Goal: Communication & Community: Share content

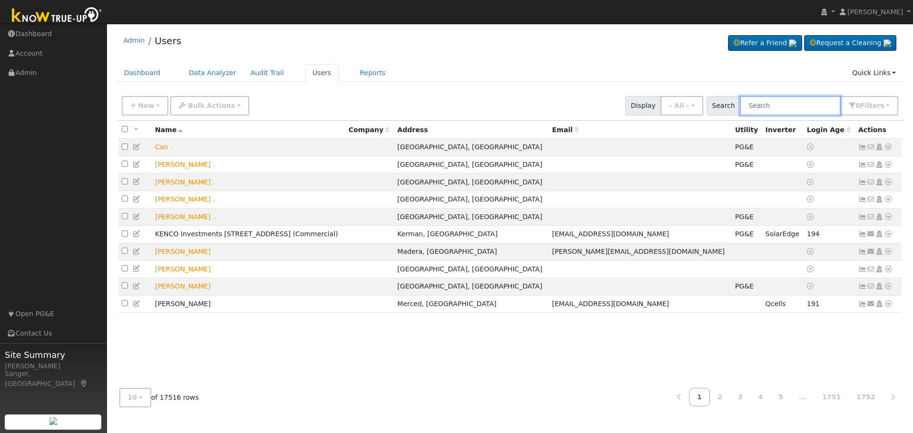
click at [767, 107] on input "text" at bounding box center [790, 105] width 101 height 19
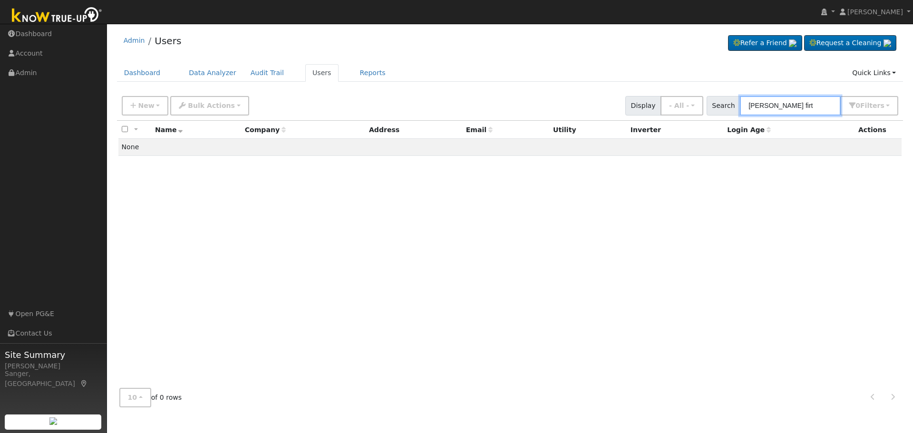
type input "[PERSON_NAME] firt"
drag, startPoint x: 787, startPoint y: 106, endPoint x: 719, endPoint y: 107, distance: 68.0
click at [719, 107] on div "Search [PERSON_NAME] firt 0 Filter s My accounts Role Show - All - Show Leads A…" at bounding box center [802, 105] width 192 height 19
paste input "[PERSON_NAME]"
type input "[PERSON_NAME]"
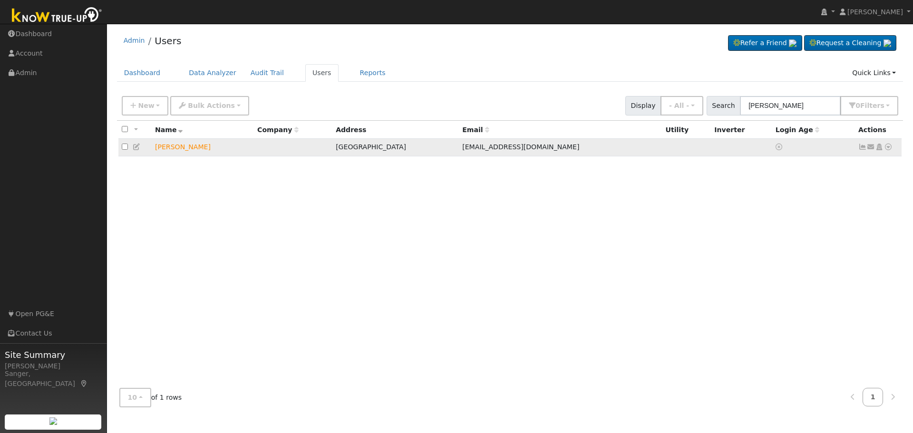
click at [870, 150] on icon at bounding box center [871, 147] width 9 height 7
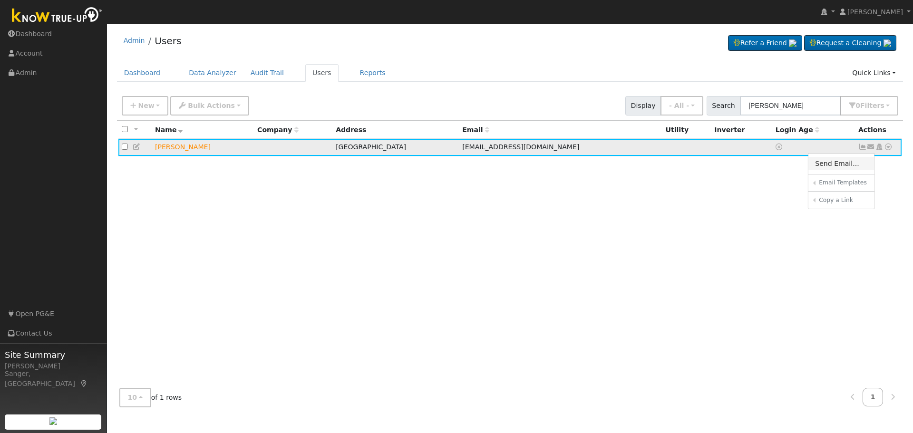
click at [838, 165] on link "Send Email..." at bounding box center [841, 163] width 66 height 13
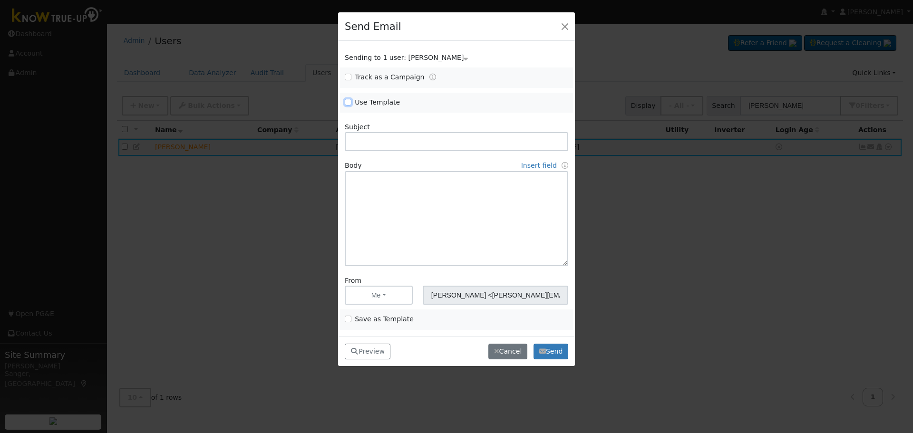
click at [349, 104] on input "Use Template" at bounding box center [348, 102] width 7 height 7
checkbox input "true"
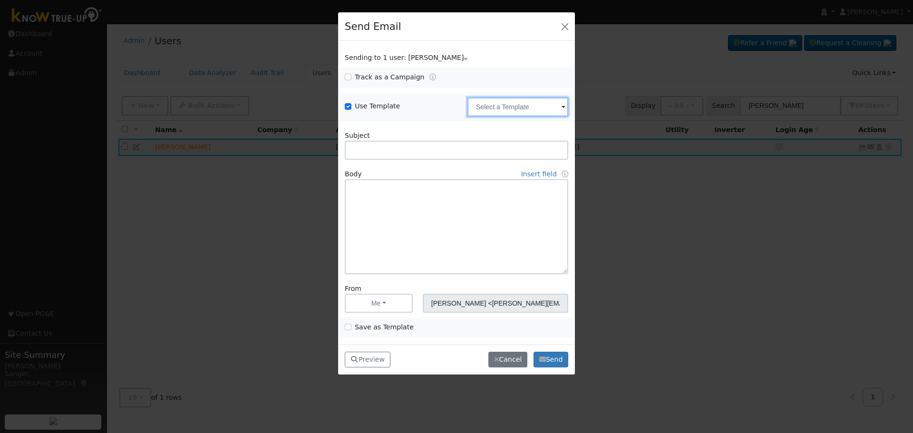
click at [542, 115] on input "text" at bounding box center [517, 106] width 101 height 19
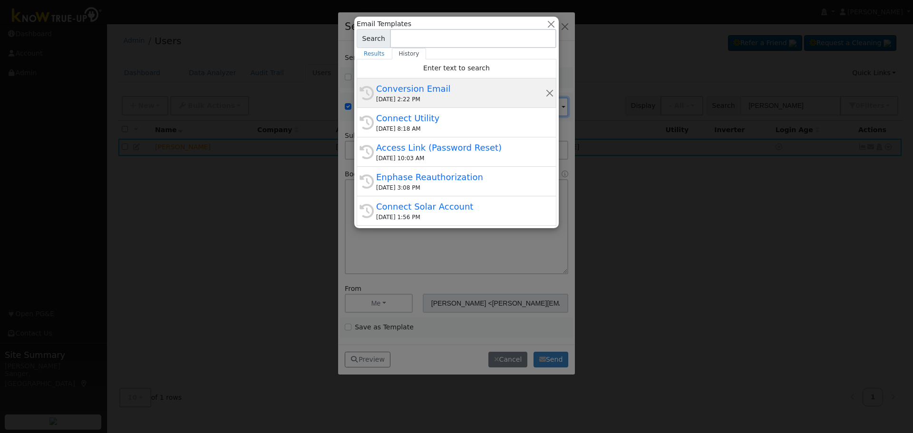
click at [437, 97] on div "[DATE] 2:22 PM" at bounding box center [460, 99] width 169 height 9
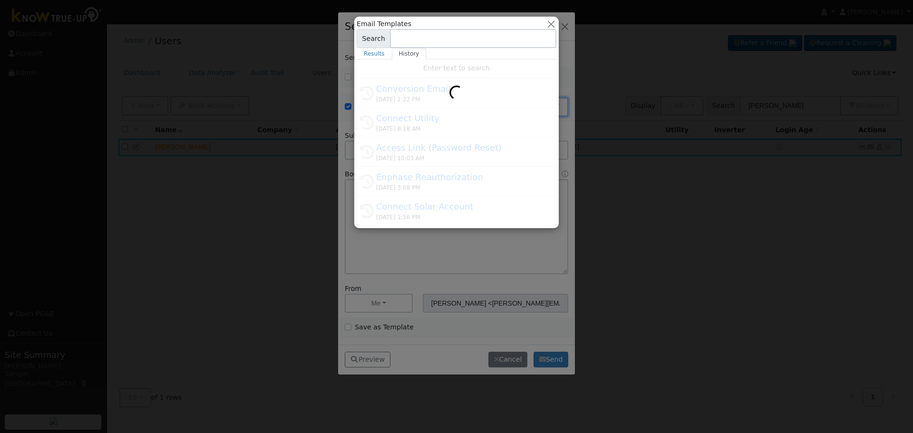
type input "Conversion Email"
type input "Connect Your Utility Account"
type textarea "Dear {user_fname}, The first step is to connect your electric utility account. …"
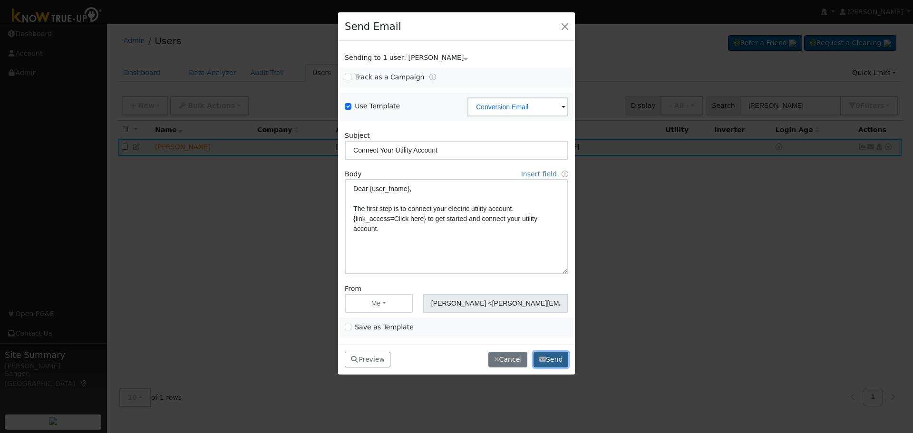
drag, startPoint x: 545, startPoint y: 356, endPoint x: 435, endPoint y: 243, distance: 157.6
click at [544, 355] on button "Send" at bounding box center [550, 360] width 35 height 16
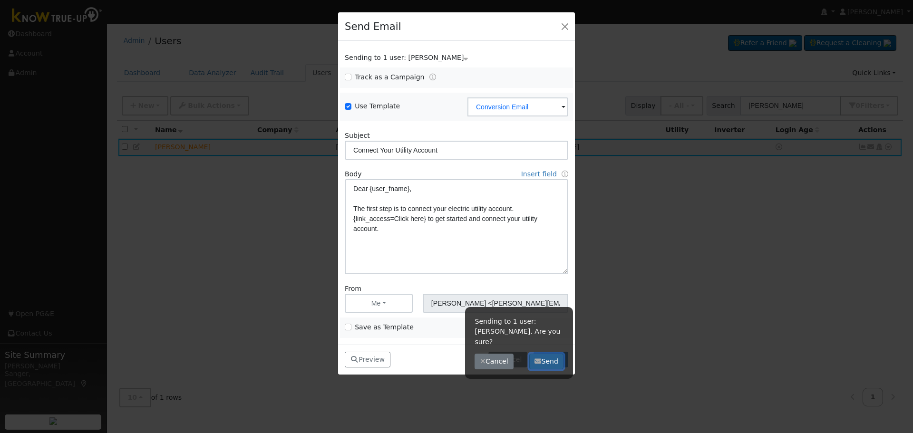
click at [554, 354] on button "Send" at bounding box center [546, 362] width 35 height 16
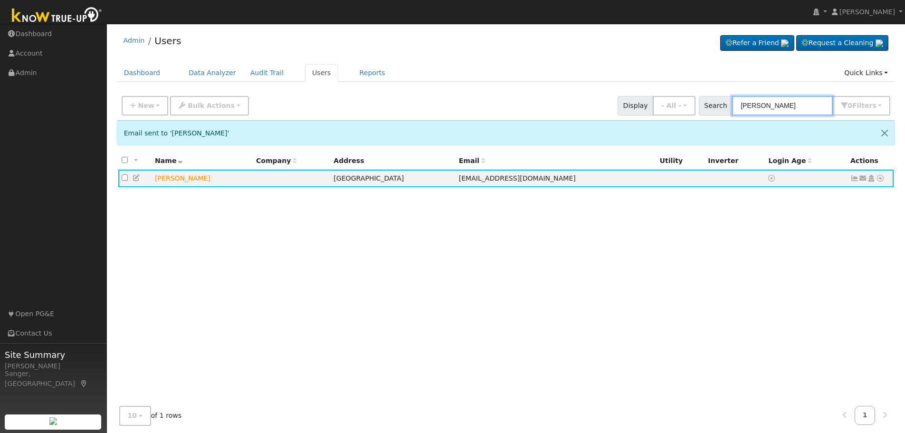
drag, startPoint x: 800, startPoint y: 106, endPoint x: 713, endPoint y: 104, distance: 87.0
click at [713, 104] on div "Search [PERSON_NAME] 0 Filter s My accounts Role Show - All - Show Leads Admin …" at bounding box center [795, 105] width 192 height 19
paste input "[PERSON_NAME]"
type input "[PERSON_NAME]"
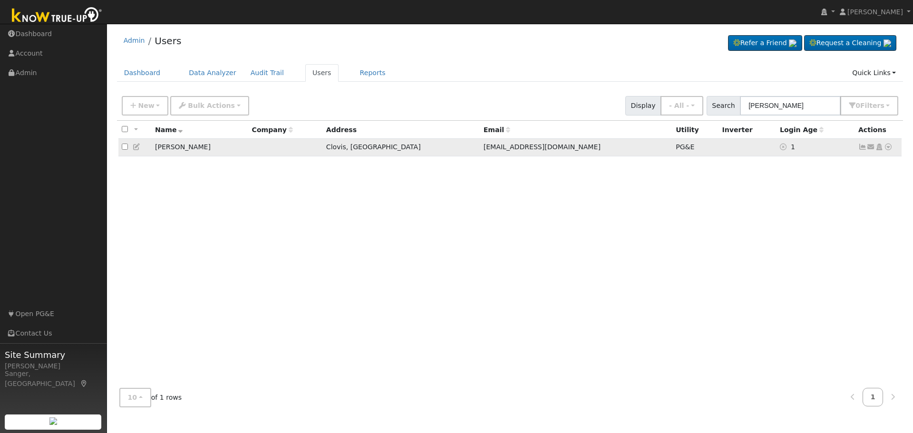
click at [135, 148] on icon at bounding box center [137, 147] width 9 height 7
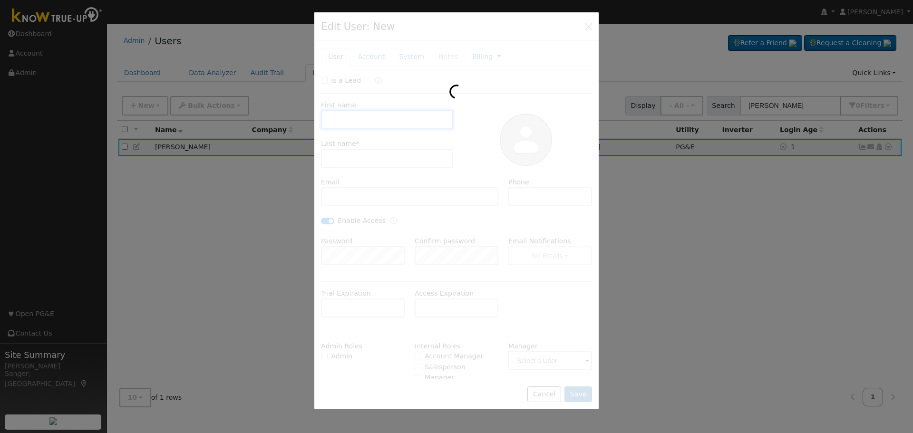
type input "[DATE]"
type input "[PERSON_NAME]"
type input "[EMAIL_ADDRESS][DOMAIN_NAME]"
type input "[PHONE_NUMBER]"
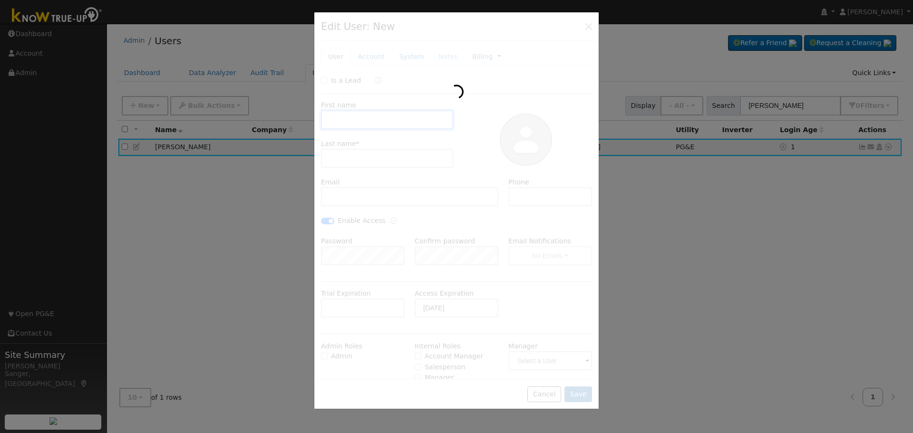
checkbox input "true"
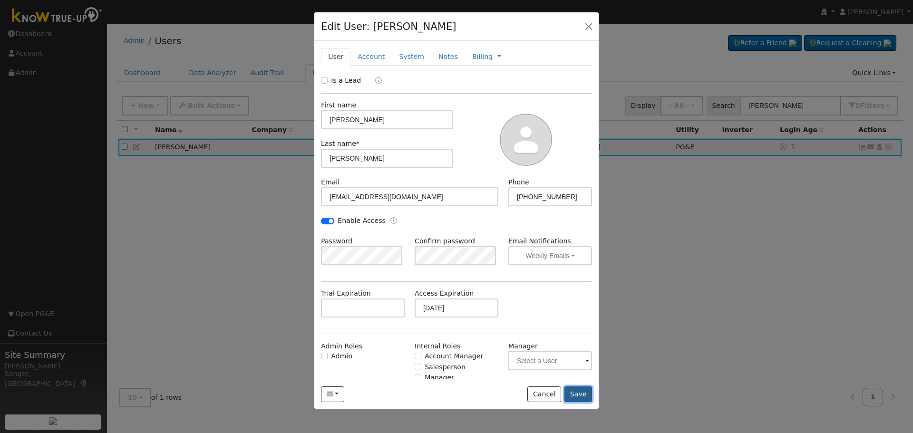
click at [573, 391] on button "Save" at bounding box center [578, 394] width 28 height 16
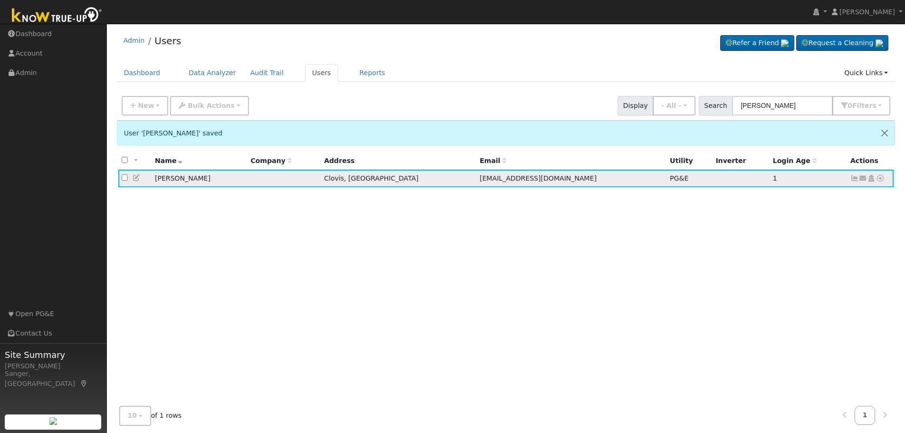
click at [857, 178] on icon at bounding box center [855, 178] width 9 height 7
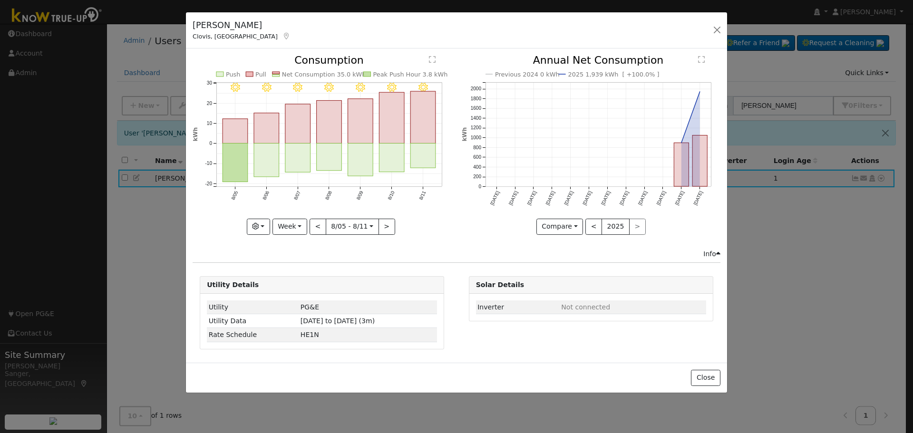
click at [724, 29] on div "[PERSON_NAME] Clovis, [GEOGRAPHIC_DATA] Default Account Default Account [STREET…" at bounding box center [456, 30] width 541 height 37
click at [717, 29] on button "button" at bounding box center [716, 29] width 13 height 13
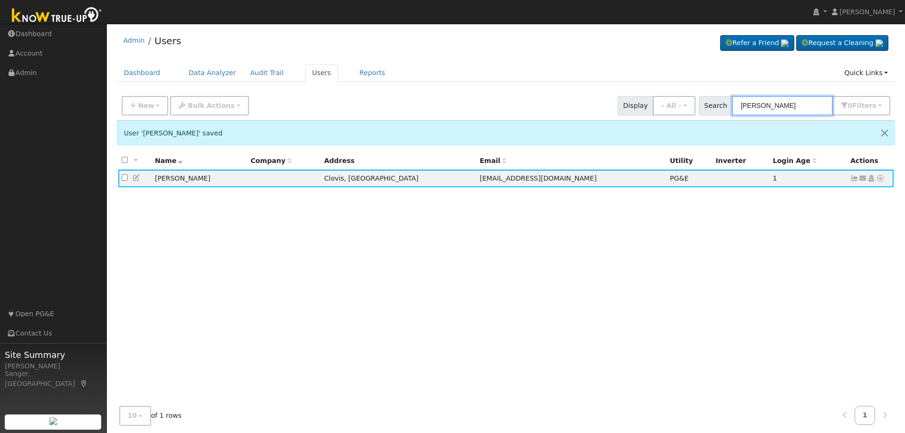
drag, startPoint x: 790, startPoint y: 107, endPoint x: 705, endPoint y: 105, distance: 85.1
click at [705, 105] on div "Search [PERSON_NAME] 0 Filter s My accounts Role Show - All - Show Leads Admin …" at bounding box center [794, 105] width 195 height 19
paste input "[PERSON_NAME]"
type input "[PERSON_NAME]"
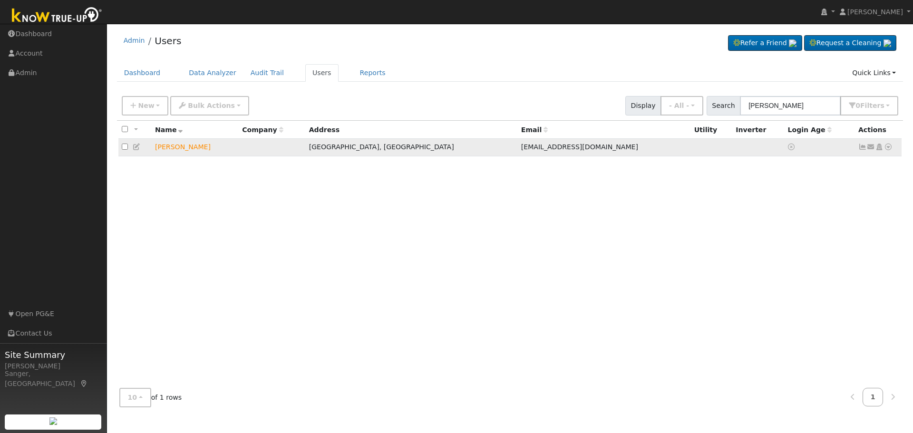
click at [872, 148] on icon at bounding box center [871, 147] width 9 height 7
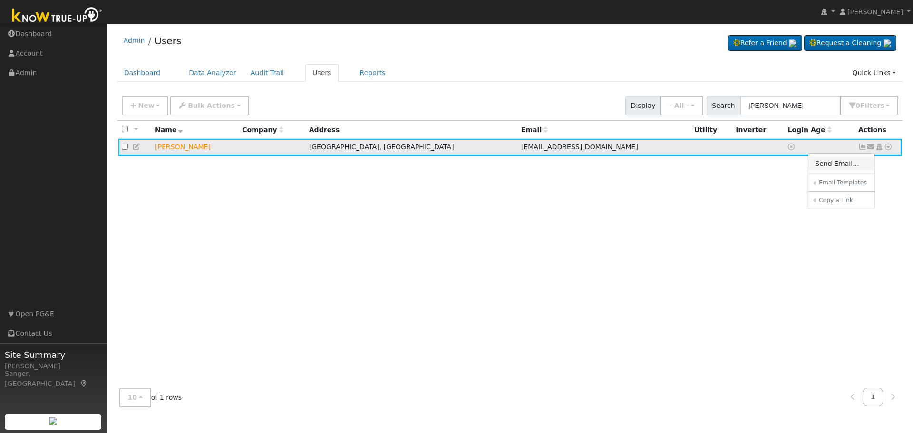
click at [827, 166] on link "Send Email..." at bounding box center [841, 163] width 66 height 13
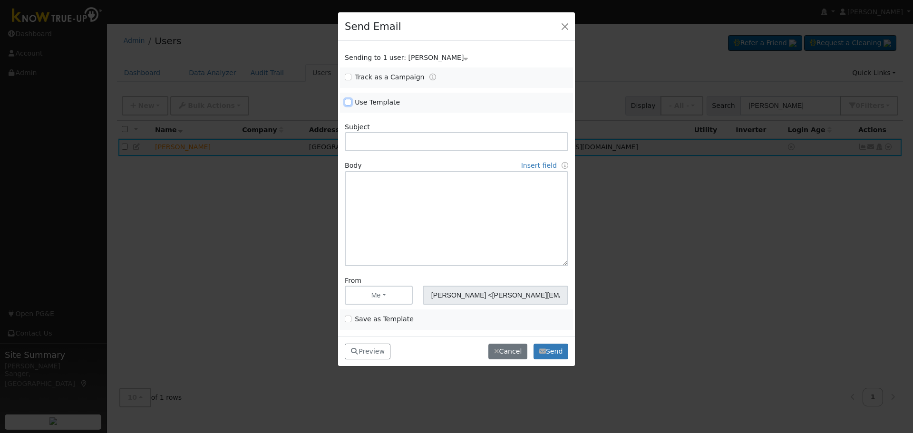
click at [347, 101] on input "Use Template" at bounding box center [348, 102] width 7 height 7
checkbox input "true"
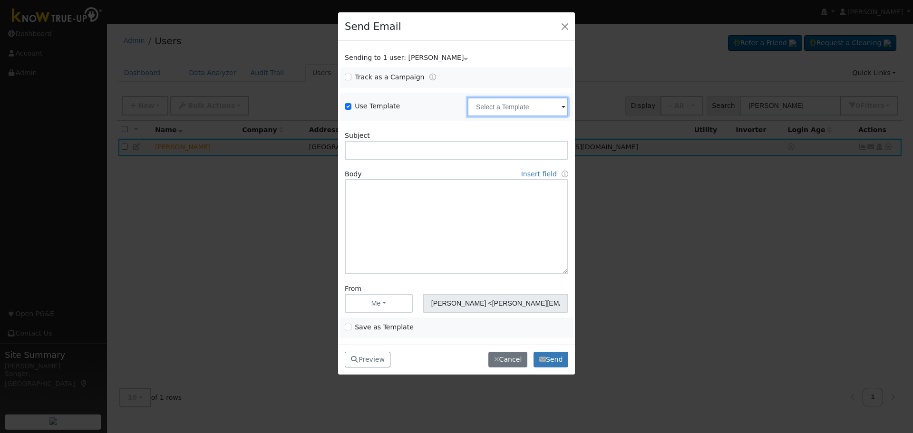
click at [494, 107] on input "text" at bounding box center [517, 106] width 101 height 19
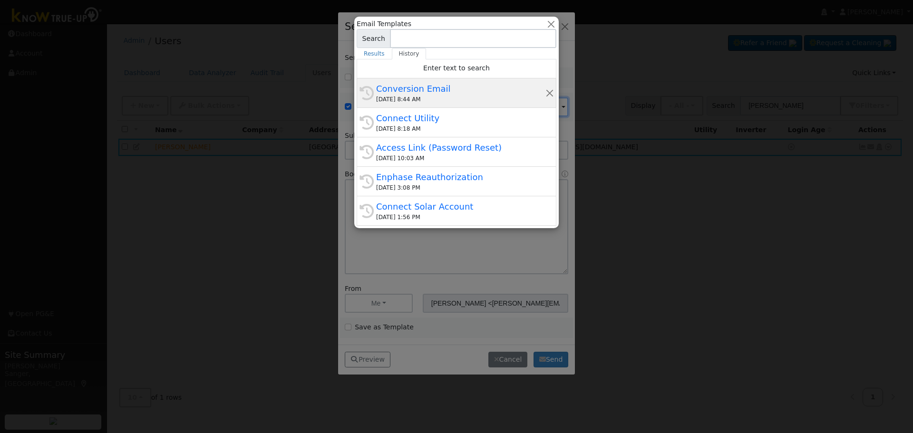
click at [448, 92] on div "Conversion Email" at bounding box center [460, 88] width 169 height 13
type input "Conversion Email"
type input "Connect Your Utility Account"
type textarea "Dear {user_fname}, The first step is to connect your electric utility account. …"
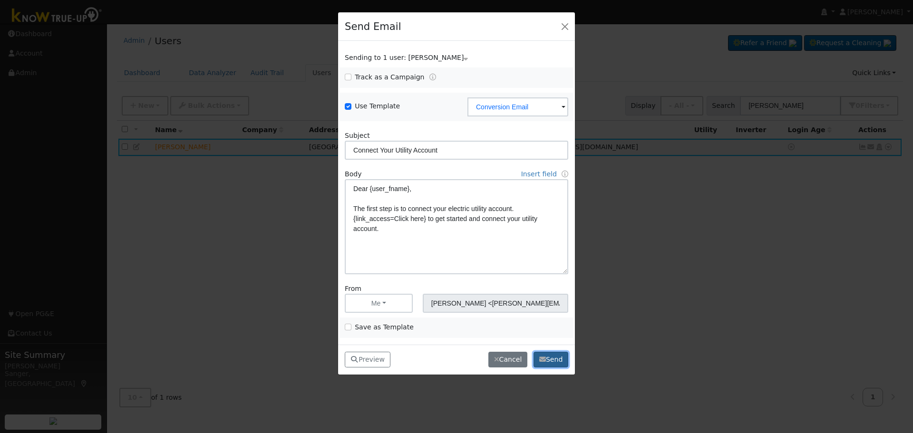
click at [554, 358] on button "Send" at bounding box center [550, 360] width 35 height 16
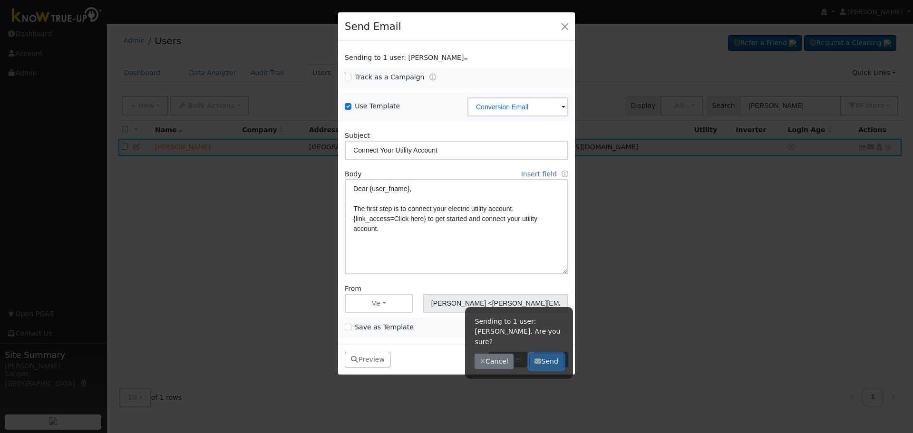
click at [533, 354] on button "Send" at bounding box center [546, 362] width 35 height 16
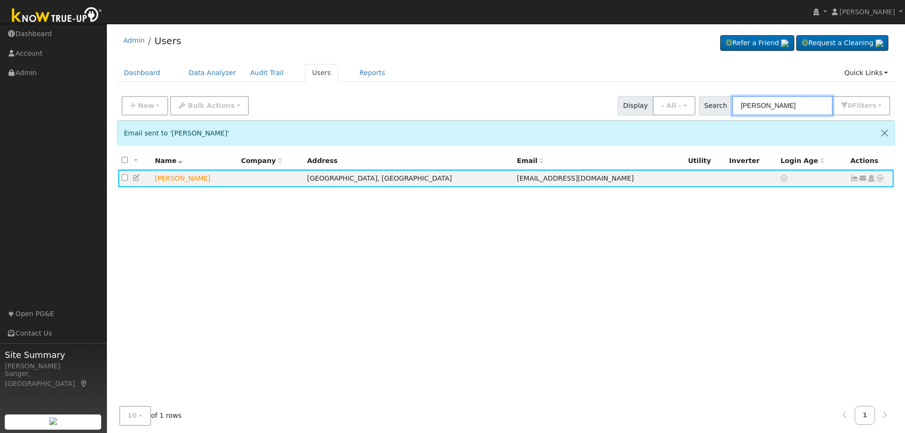
drag, startPoint x: 799, startPoint y: 100, endPoint x: 744, endPoint y: 105, distance: 55.3
click at [744, 105] on input "[PERSON_NAME]" at bounding box center [782, 105] width 101 height 19
paste input "[PERSON_NAME]"
type input "[PERSON_NAME]"
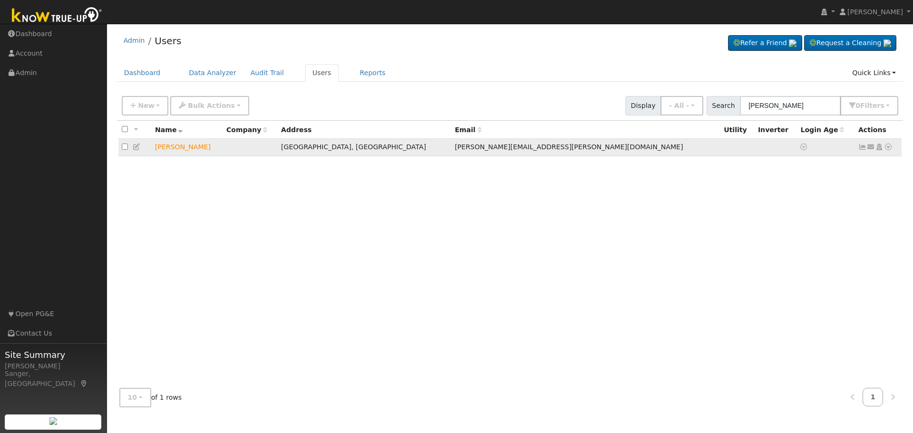
click at [873, 148] on icon at bounding box center [871, 147] width 9 height 7
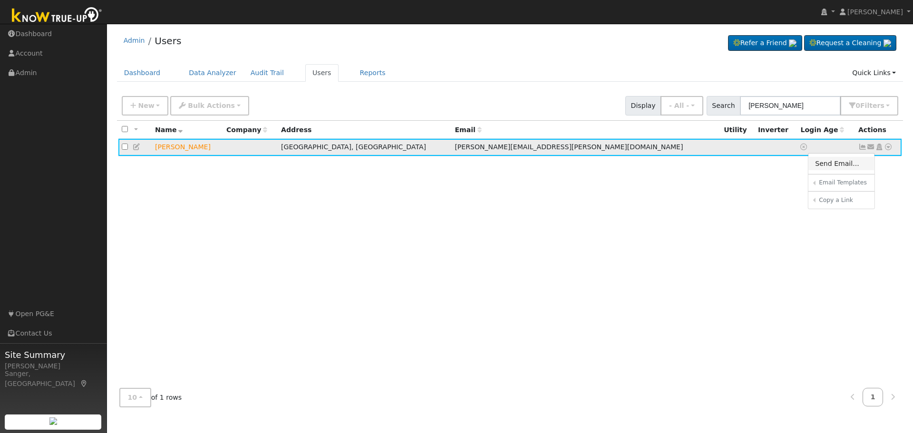
click at [828, 166] on link "Send Email..." at bounding box center [841, 163] width 66 height 13
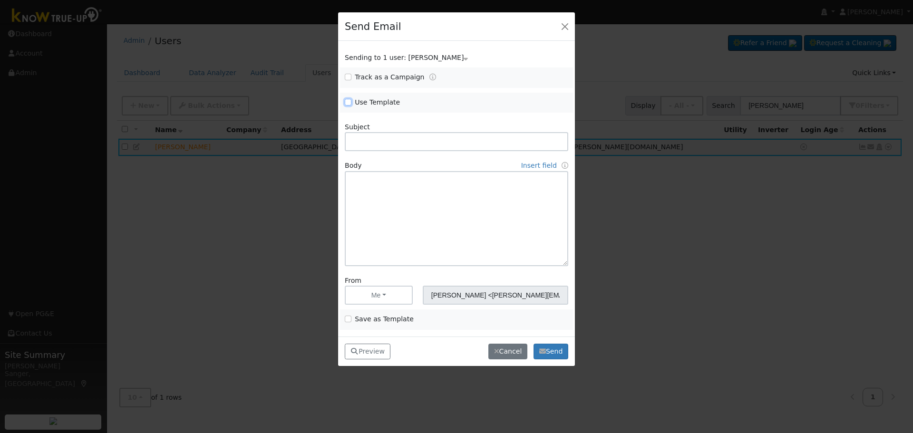
click at [349, 103] on input "Use Template" at bounding box center [348, 102] width 7 height 7
checkbox input "true"
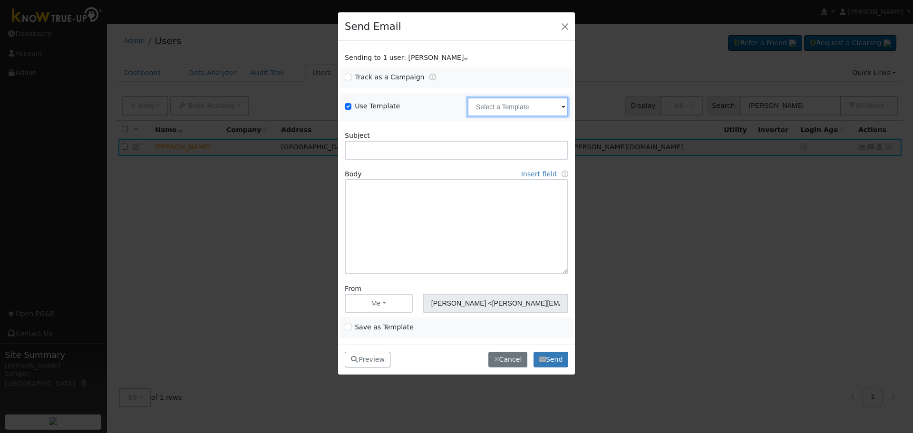
click at [510, 106] on input "text" at bounding box center [517, 106] width 101 height 19
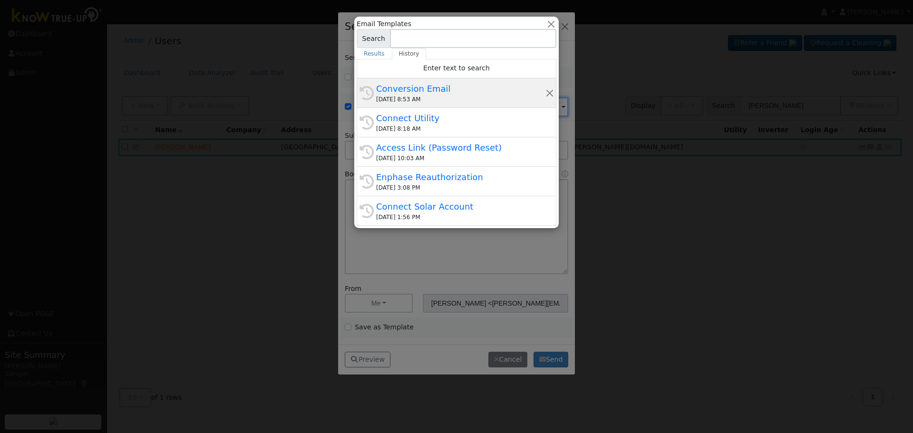
click at [459, 92] on div "Conversion Email" at bounding box center [460, 88] width 169 height 13
type input "Conversion Email"
type input "Connect Your Utility Account"
type textarea "Dear {user_fname}, The first step is to connect your electric utility account. …"
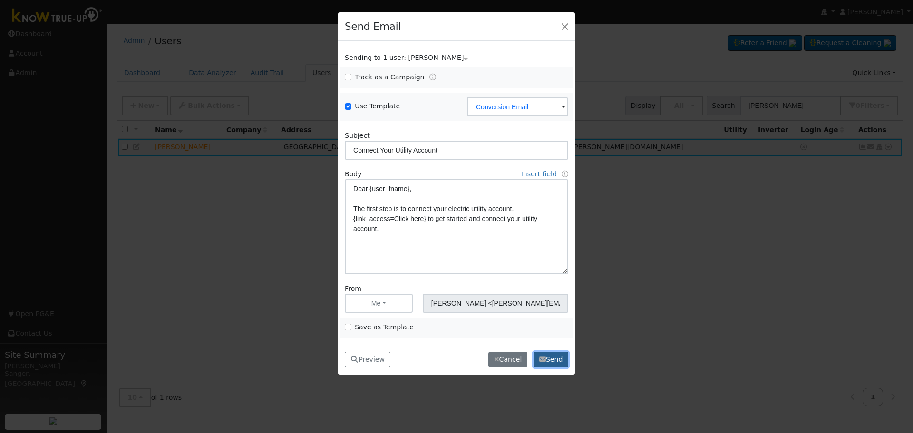
click at [559, 361] on button "Send" at bounding box center [550, 360] width 35 height 16
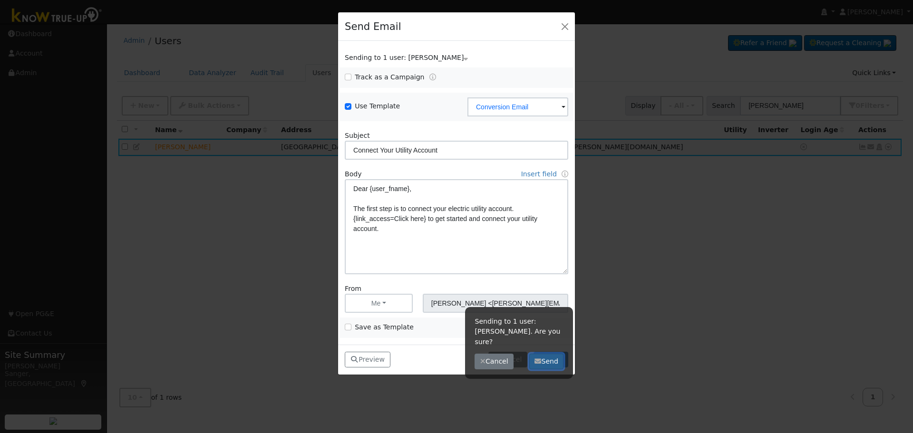
click at [550, 354] on button "Send" at bounding box center [546, 362] width 35 height 16
